Goal: Task Accomplishment & Management: Use online tool/utility

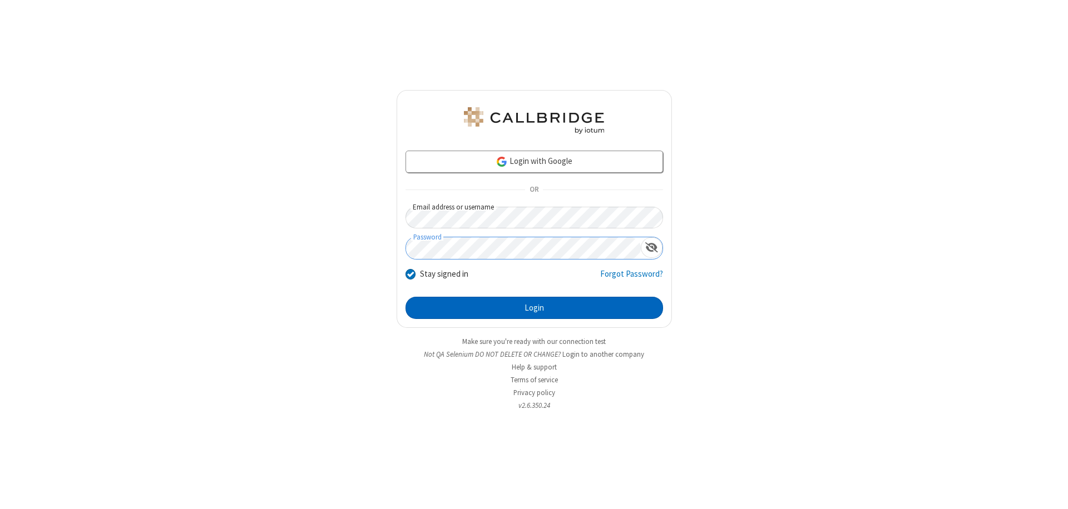
click at [534, 308] on button "Login" at bounding box center [533, 308] width 257 height 22
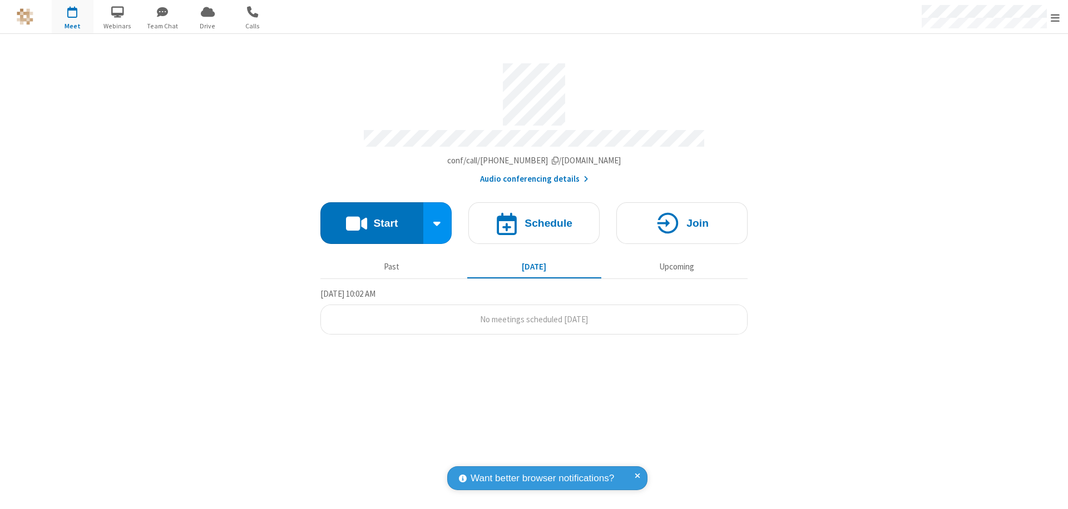
click at [371, 218] on button "Start" at bounding box center [371, 223] width 103 height 42
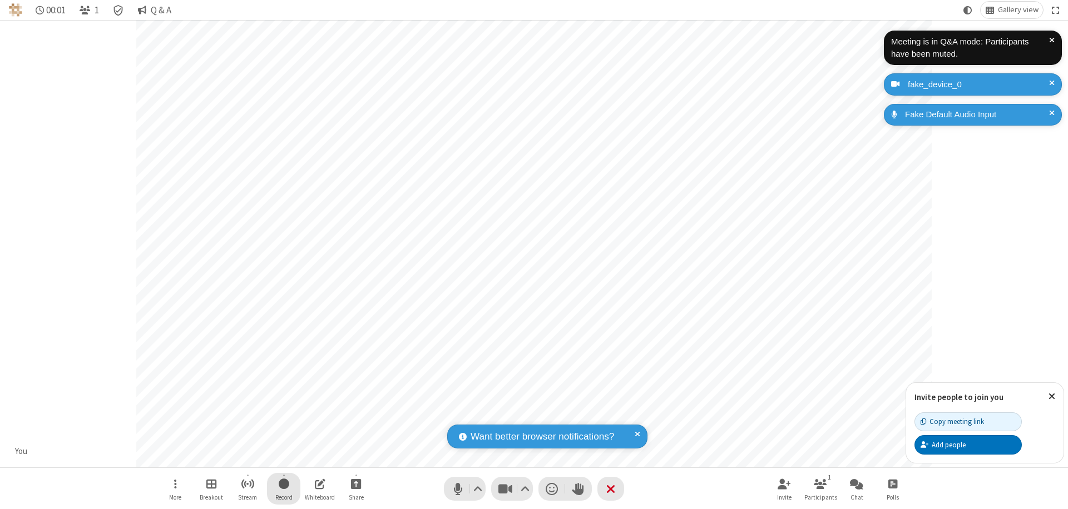
click at [284, 489] on span "Start recording" at bounding box center [284, 484] width 11 height 14
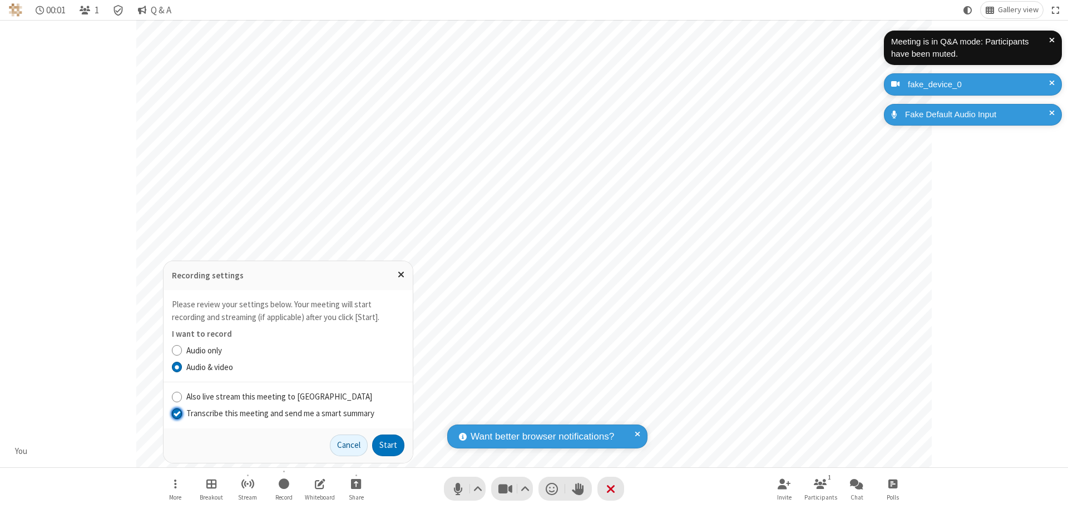
click at [176, 413] on input "Transcribe this meeting and send me a smart summary" at bounding box center [177, 414] width 11 height 12
click at [388, 445] on button "Start" at bounding box center [388, 446] width 32 height 22
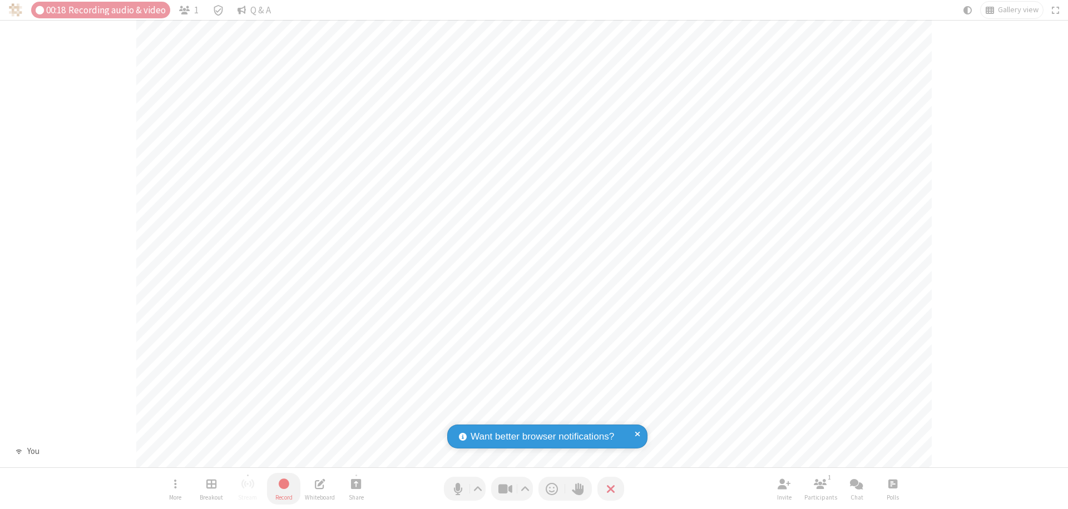
click at [284, 489] on span "Stop recording" at bounding box center [283, 484] width 13 height 14
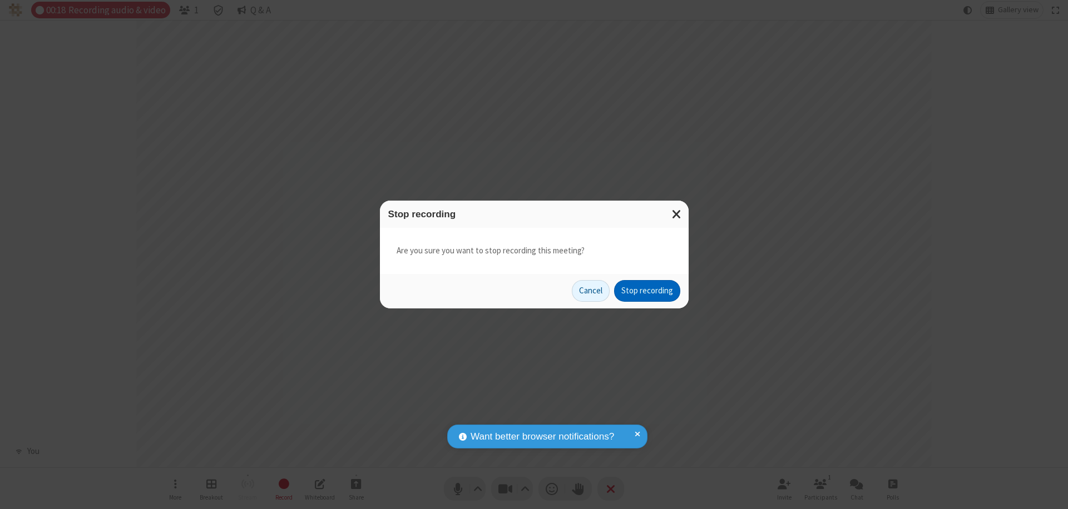
click at [647, 291] on button "Stop recording" at bounding box center [647, 291] width 66 height 22
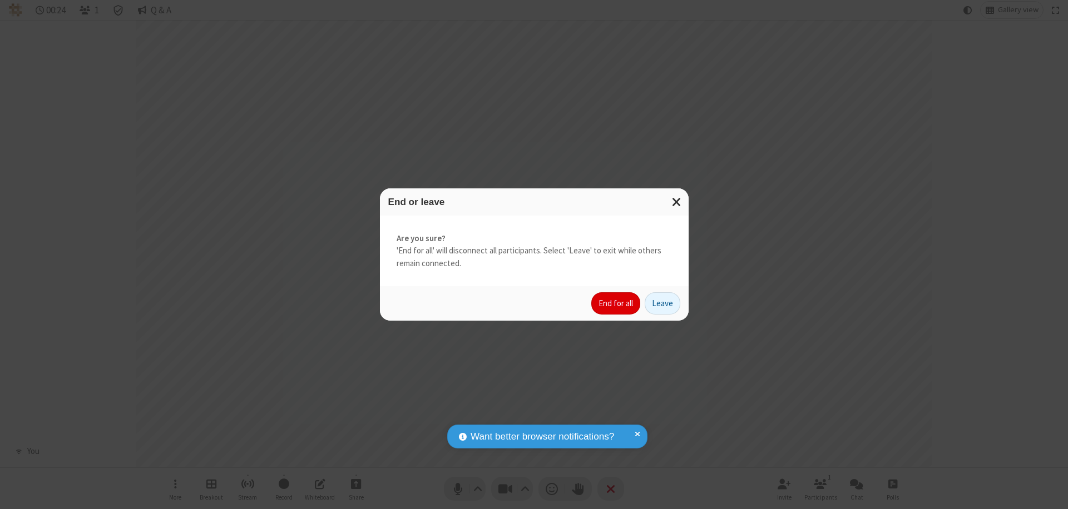
click at [616, 304] on button "End for all" at bounding box center [615, 303] width 49 height 22
